Goal: Information Seeking & Learning: Compare options

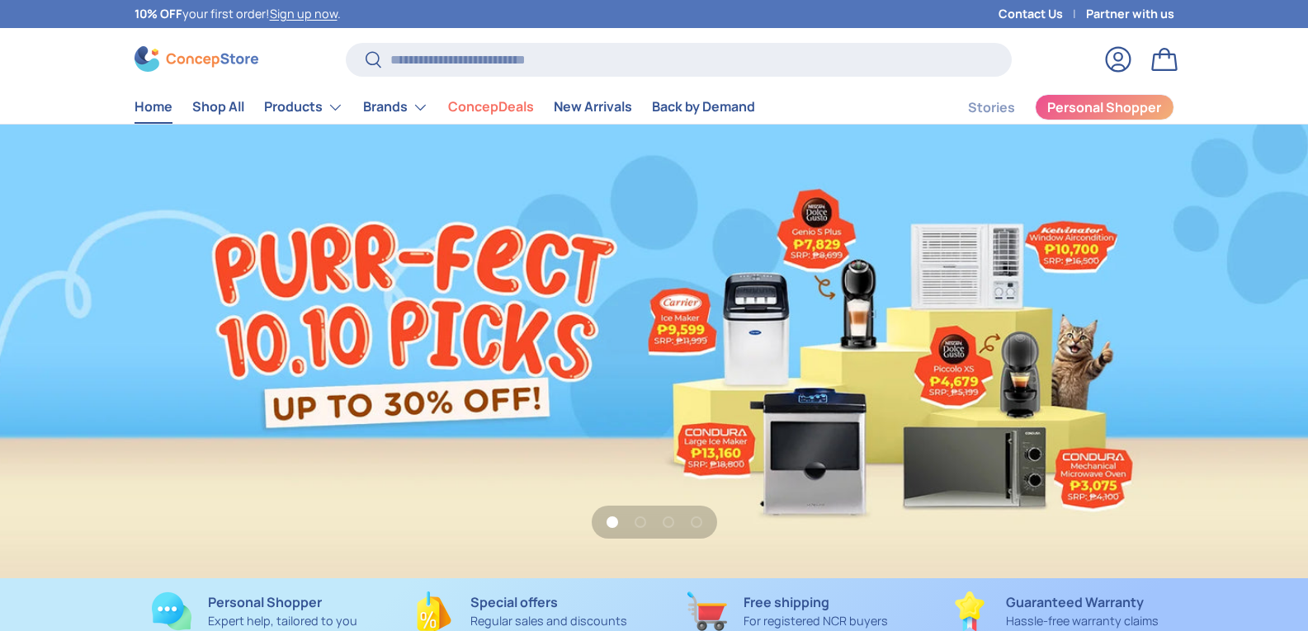
scroll to position [4269, 6746]
click at [465, 43] on input "Search" at bounding box center [678, 60] width 665 height 34
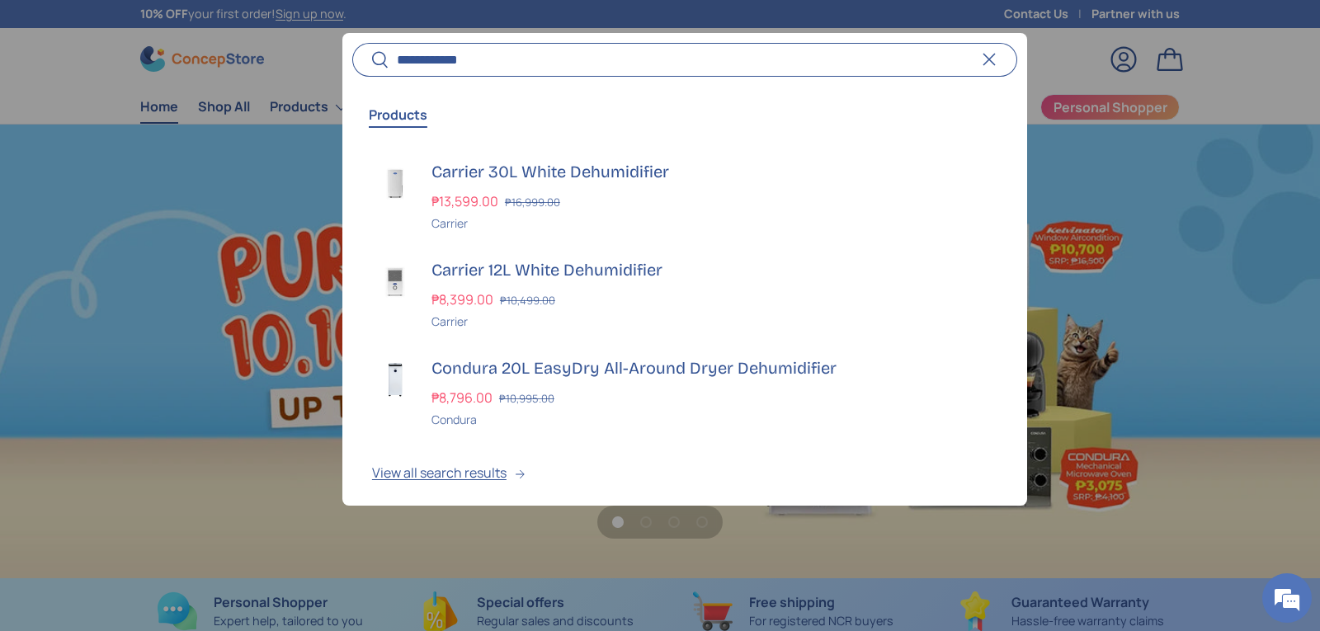
scroll to position [0, 1320]
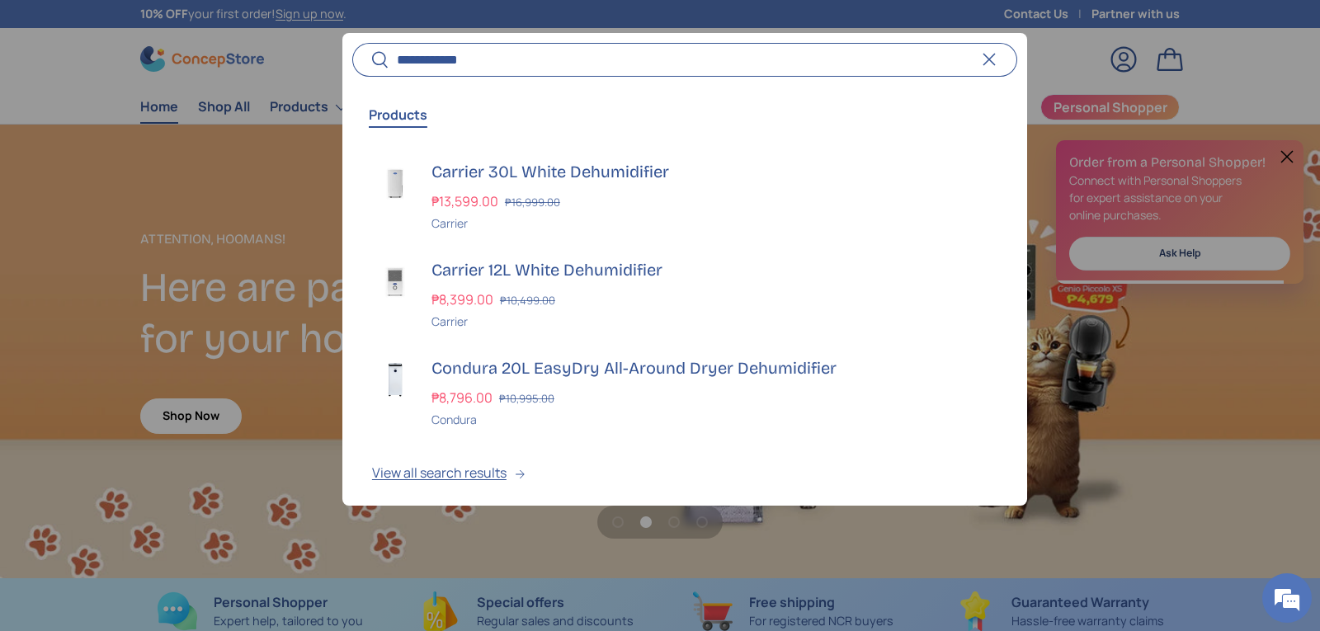
type input "**********"
click at [352, 41] on button "Search" at bounding box center [370, 60] width 37 height 39
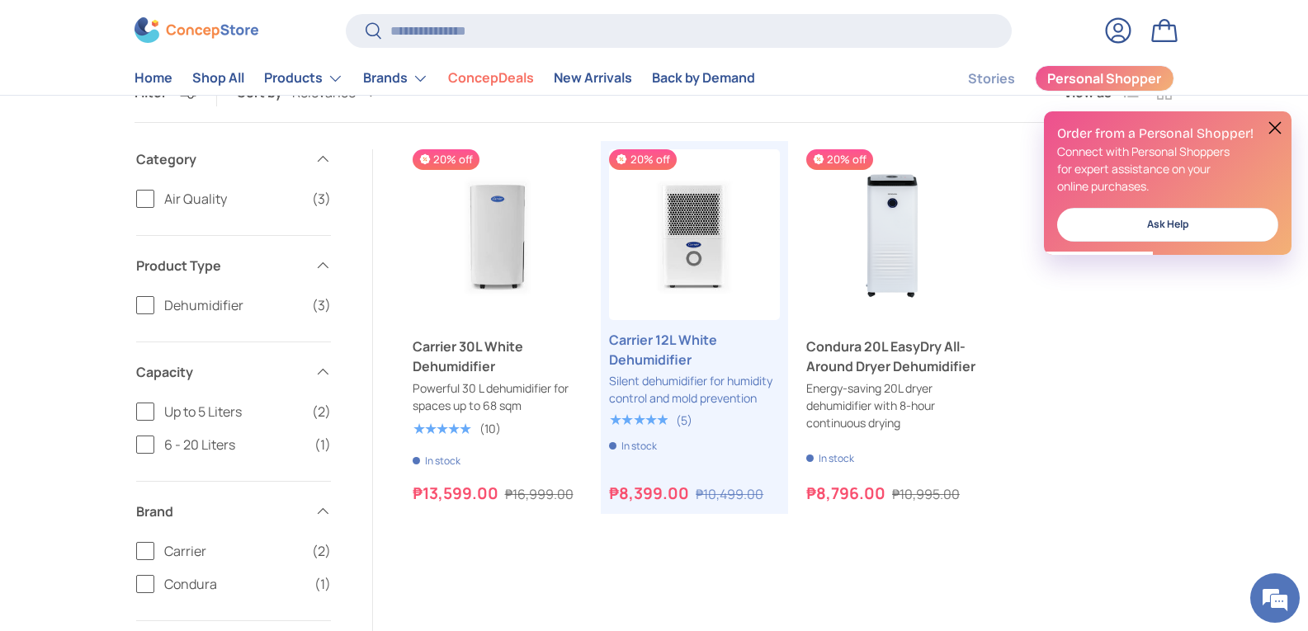
scroll to position [165, 0]
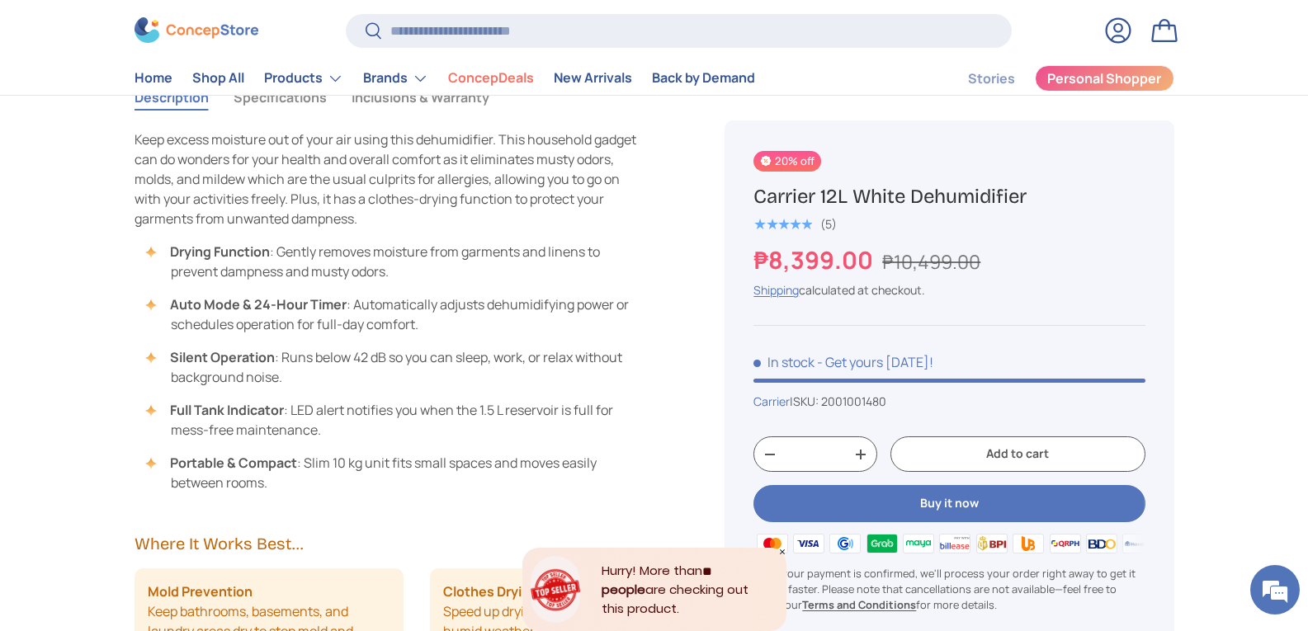
scroll to position [1073, 0]
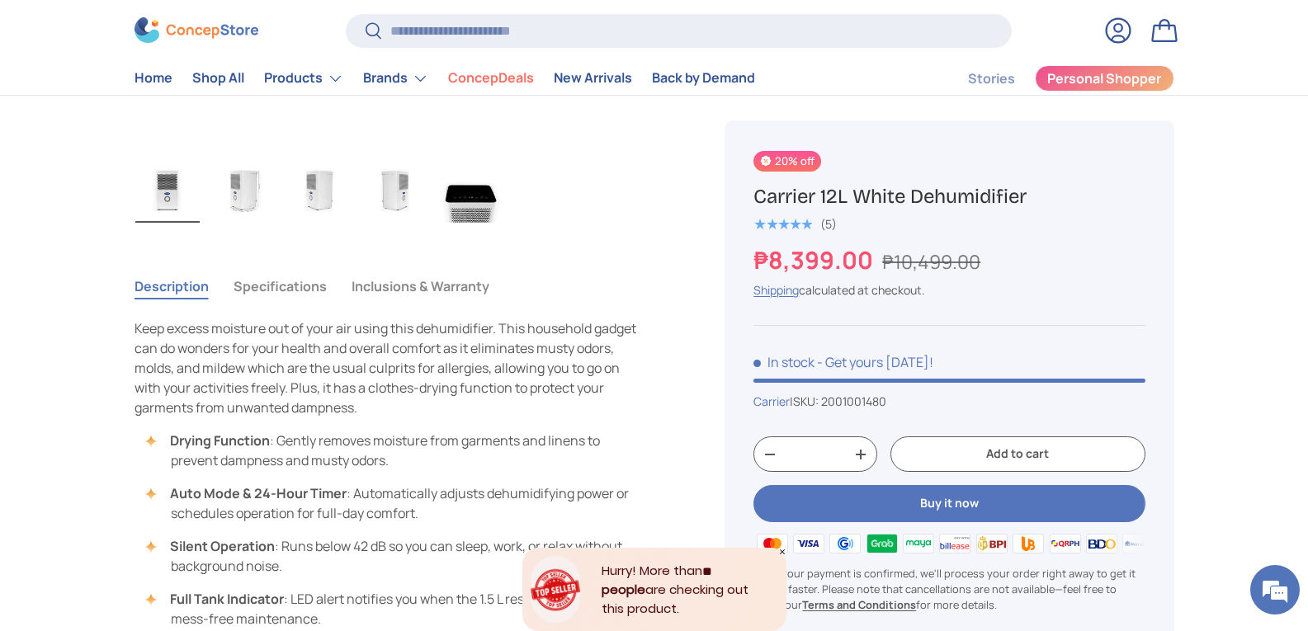
click at [276, 282] on button "Specifications" at bounding box center [280, 286] width 93 height 38
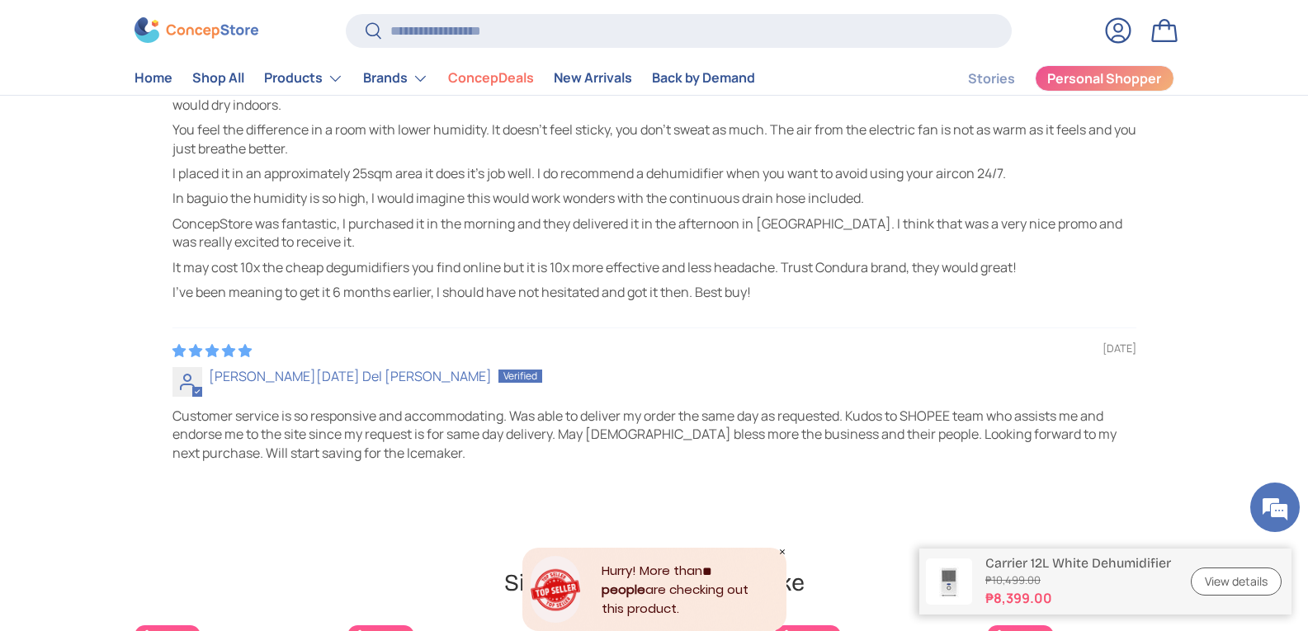
scroll to position [4867, 0]
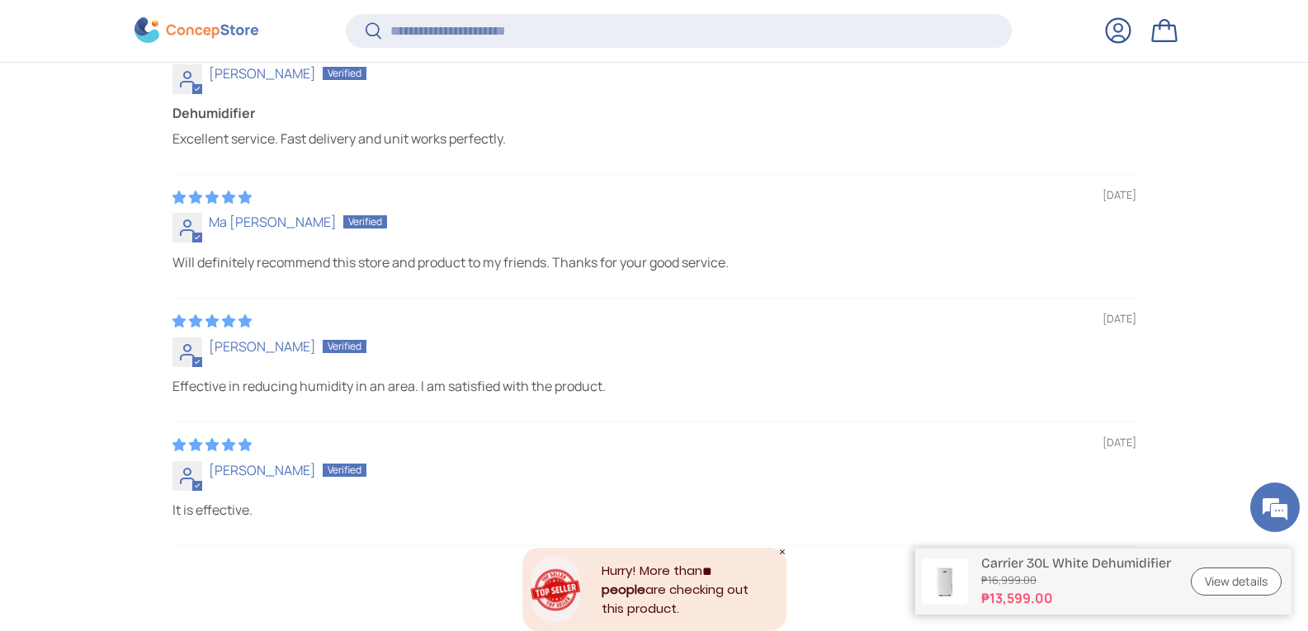
scroll to position [5277, 0]
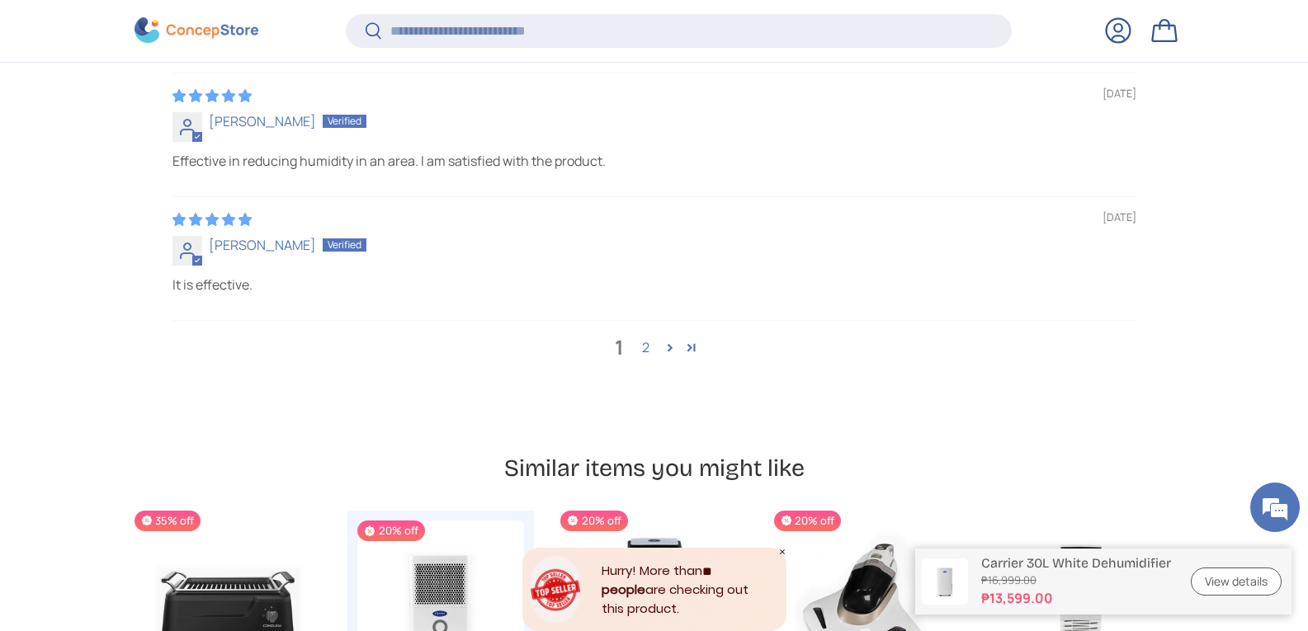
click at [658, 352] on link "2" at bounding box center [646, 347] width 26 height 20
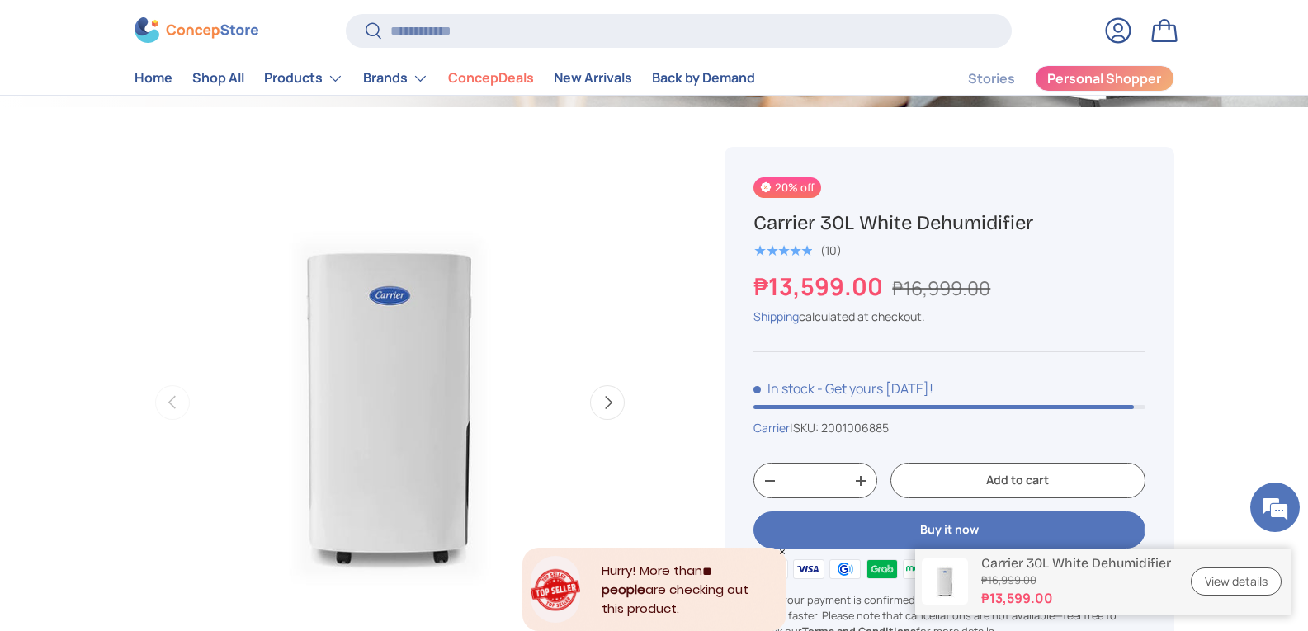
scroll to position [0, 0]
